Goal: Task Accomplishment & Management: Manage account settings

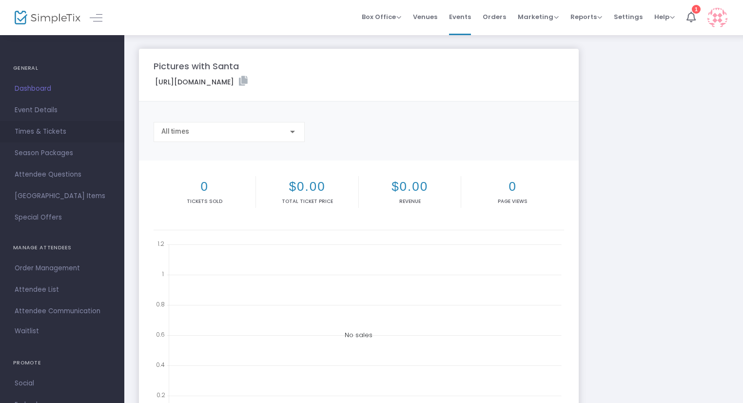
click at [54, 132] on span "Times & Tickets" at bounding box center [62, 131] width 95 height 13
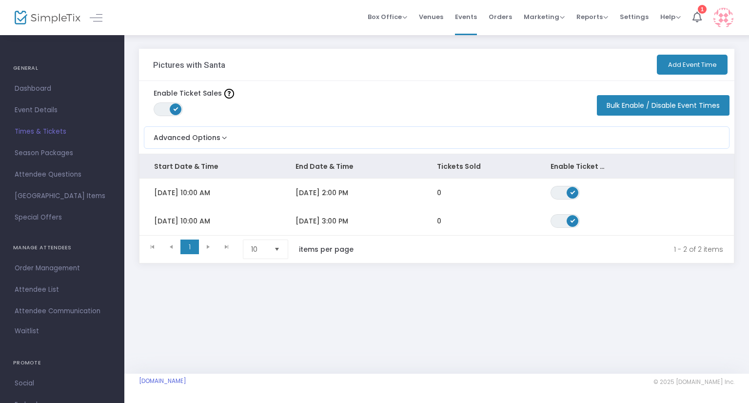
click at [180, 111] on span at bounding box center [176, 109] width 12 height 12
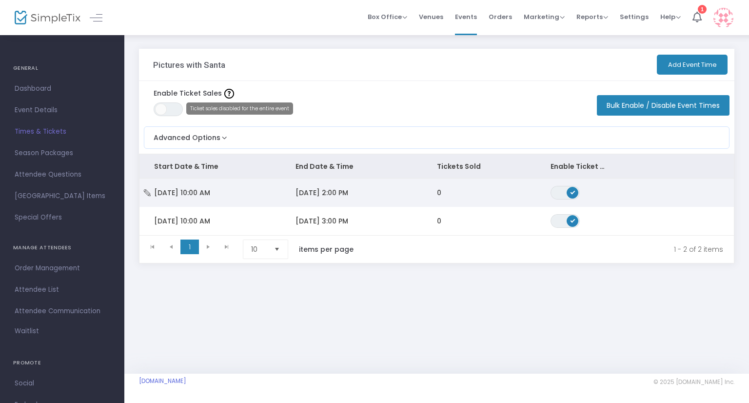
click at [562, 193] on span "ON OFF" at bounding box center [564, 193] width 29 height 14
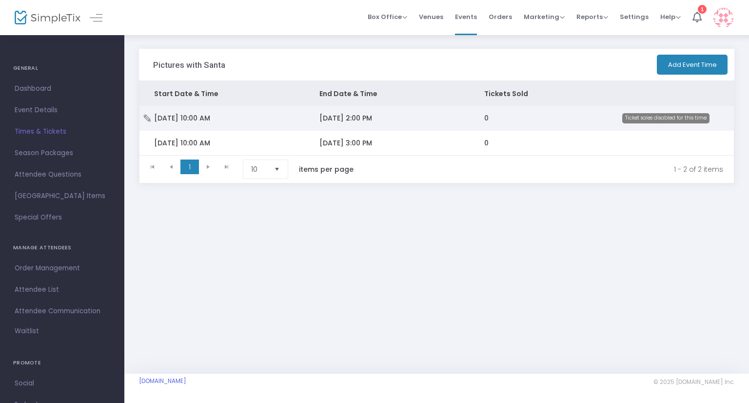
click at [144, 118] on icon "Data table" at bounding box center [147, 118] width 10 height 7
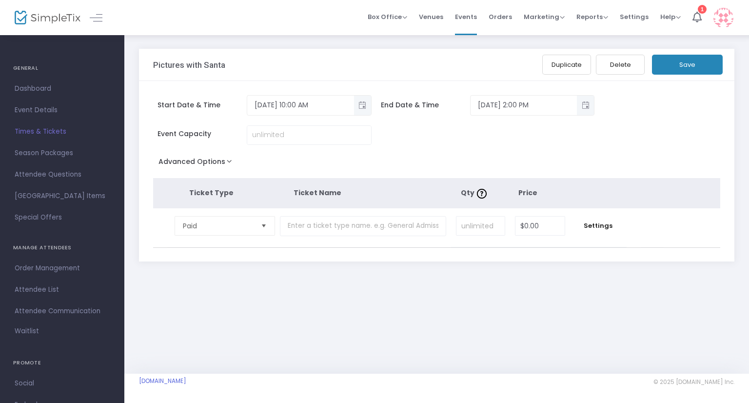
click at [229, 162] on button "Advanced Options" at bounding box center [197, 164] width 88 height 18
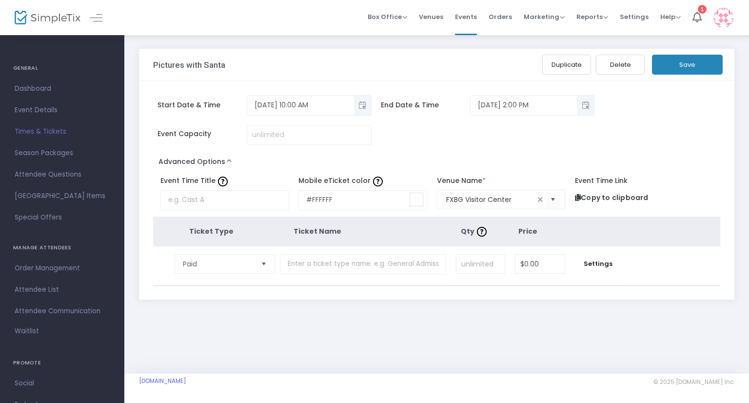
click at [613, 60] on button "Delete" at bounding box center [620, 65] width 49 height 20
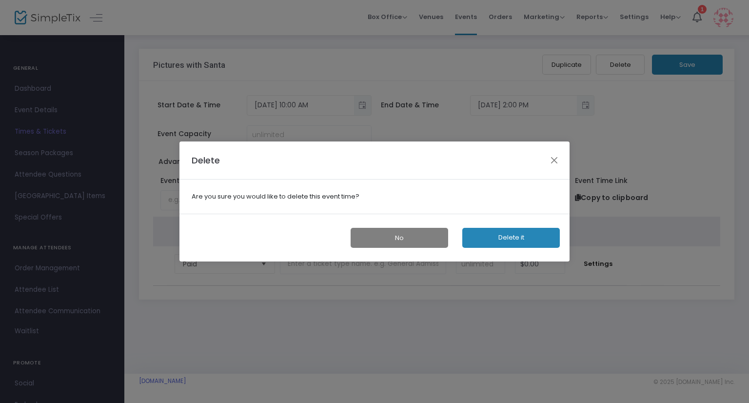
click at [514, 241] on button "Delete it" at bounding box center [511, 238] width 98 height 20
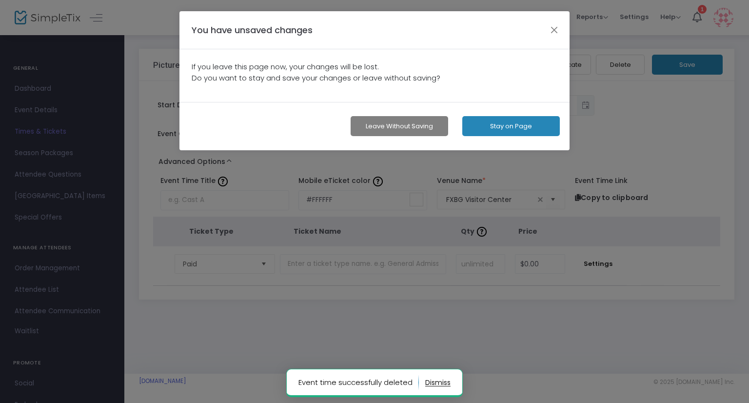
click at [398, 127] on button "Leave without Saving" at bounding box center [400, 126] width 98 height 20
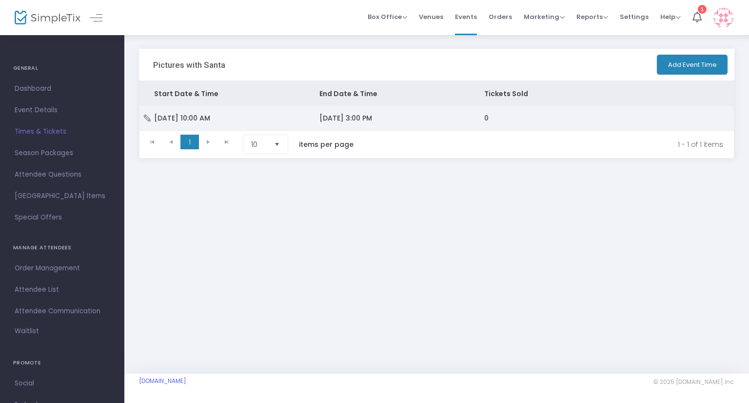
click at [142, 118] on icon "Data table" at bounding box center [147, 118] width 10 height 7
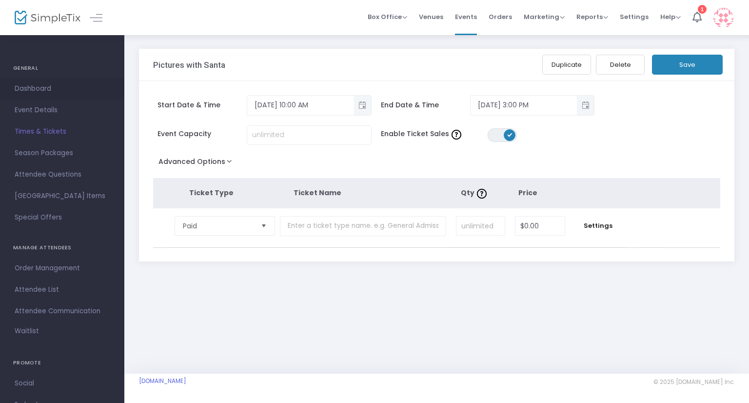
click at [50, 93] on span "Dashboard" at bounding box center [62, 88] width 95 height 13
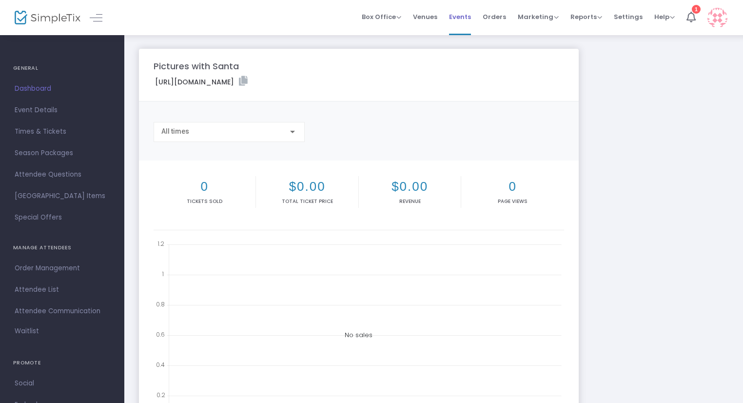
click at [468, 19] on span "Events" at bounding box center [460, 16] width 22 height 25
